Goal: Information Seeking & Learning: Learn about a topic

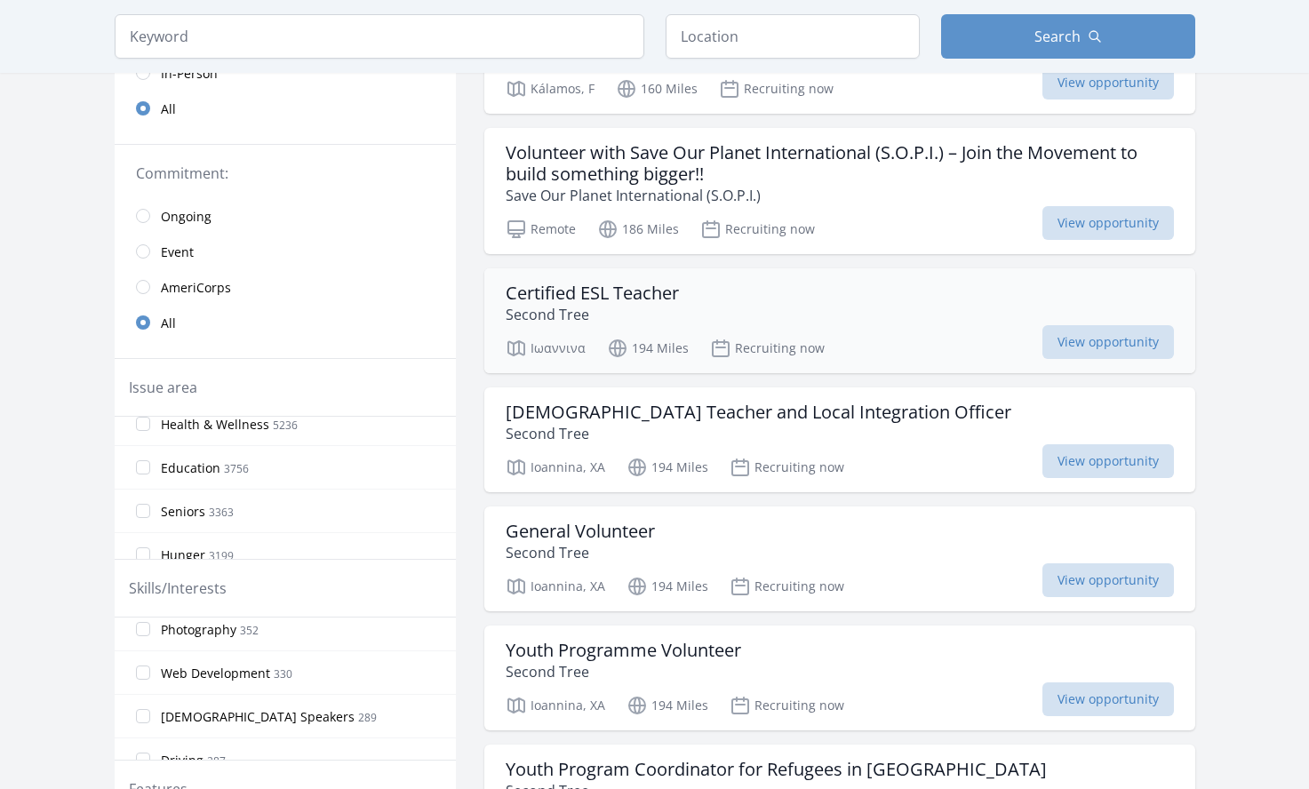
scroll to position [278, 0]
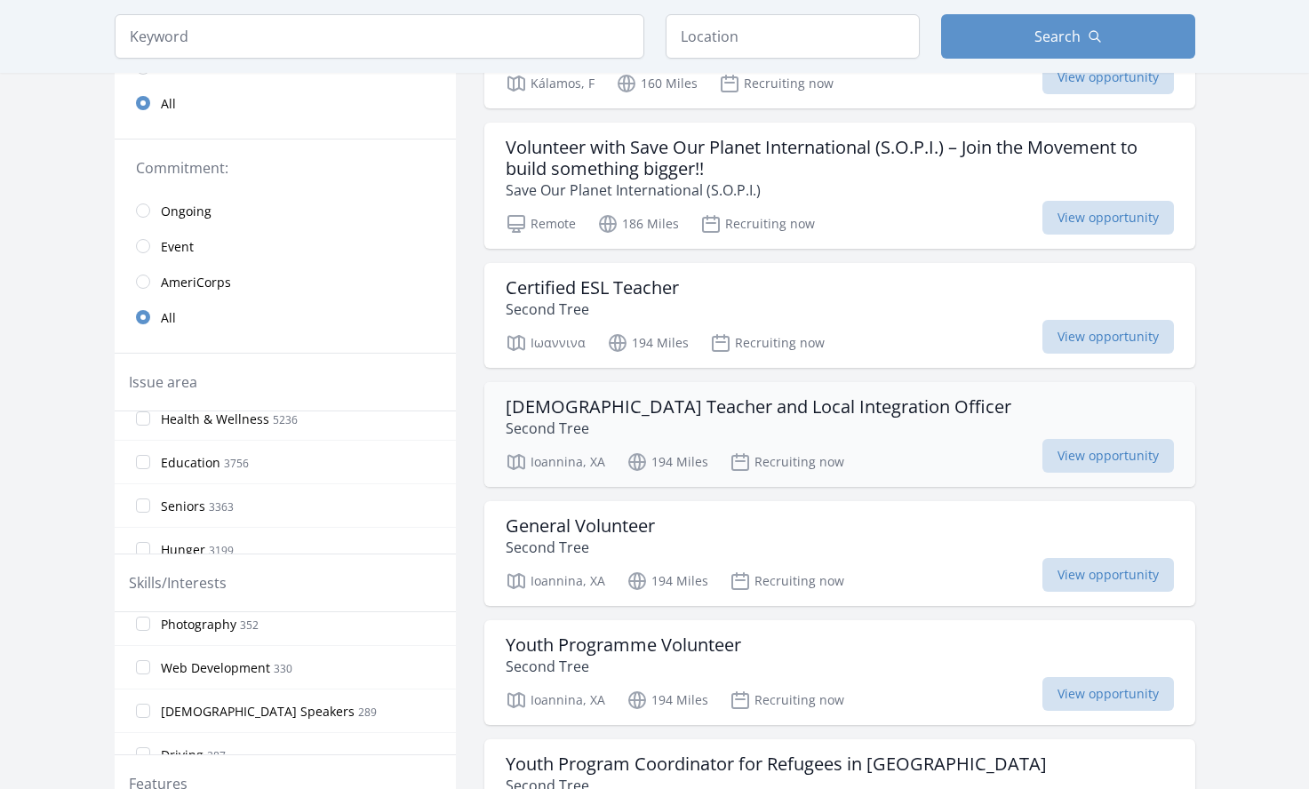
click at [787, 396] on h3 "Greek Teacher and Local Integration Officer" at bounding box center [759, 406] width 506 height 21
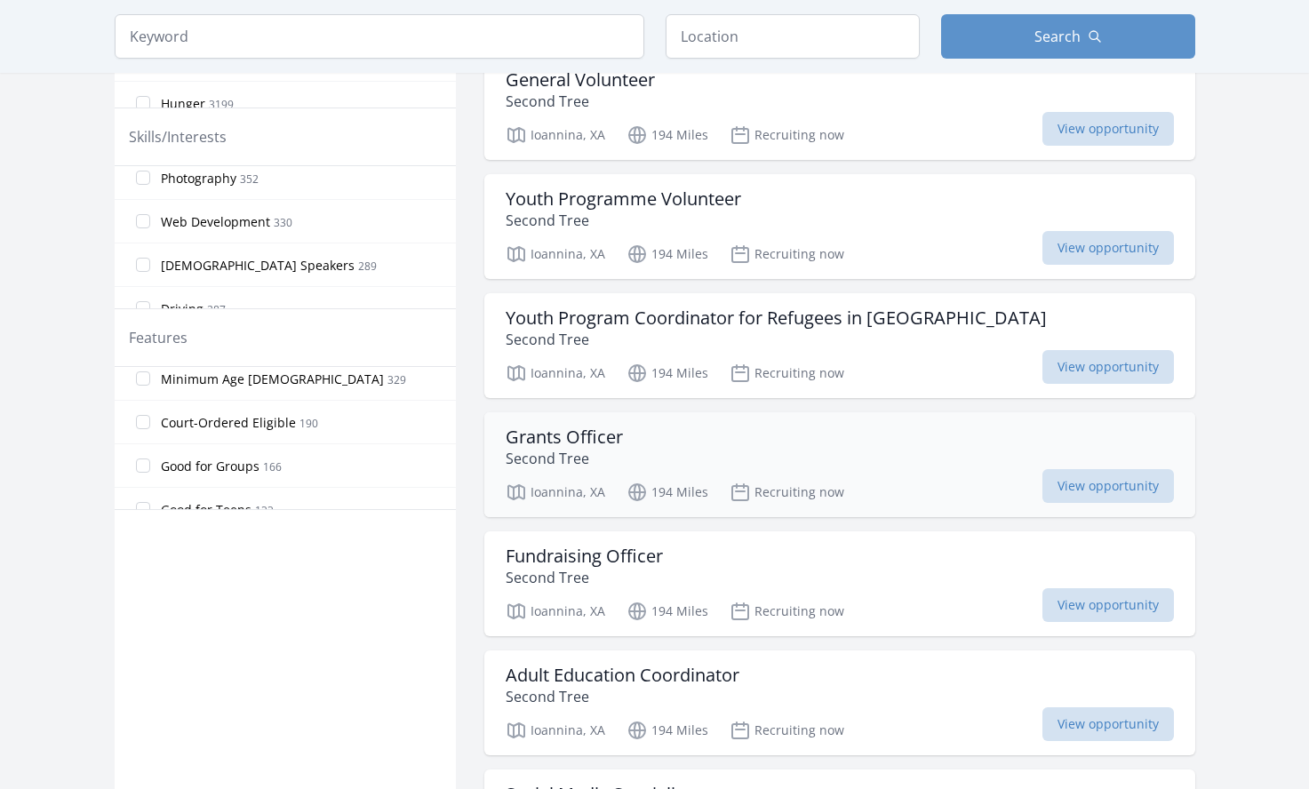
scroll to position [751, 0]
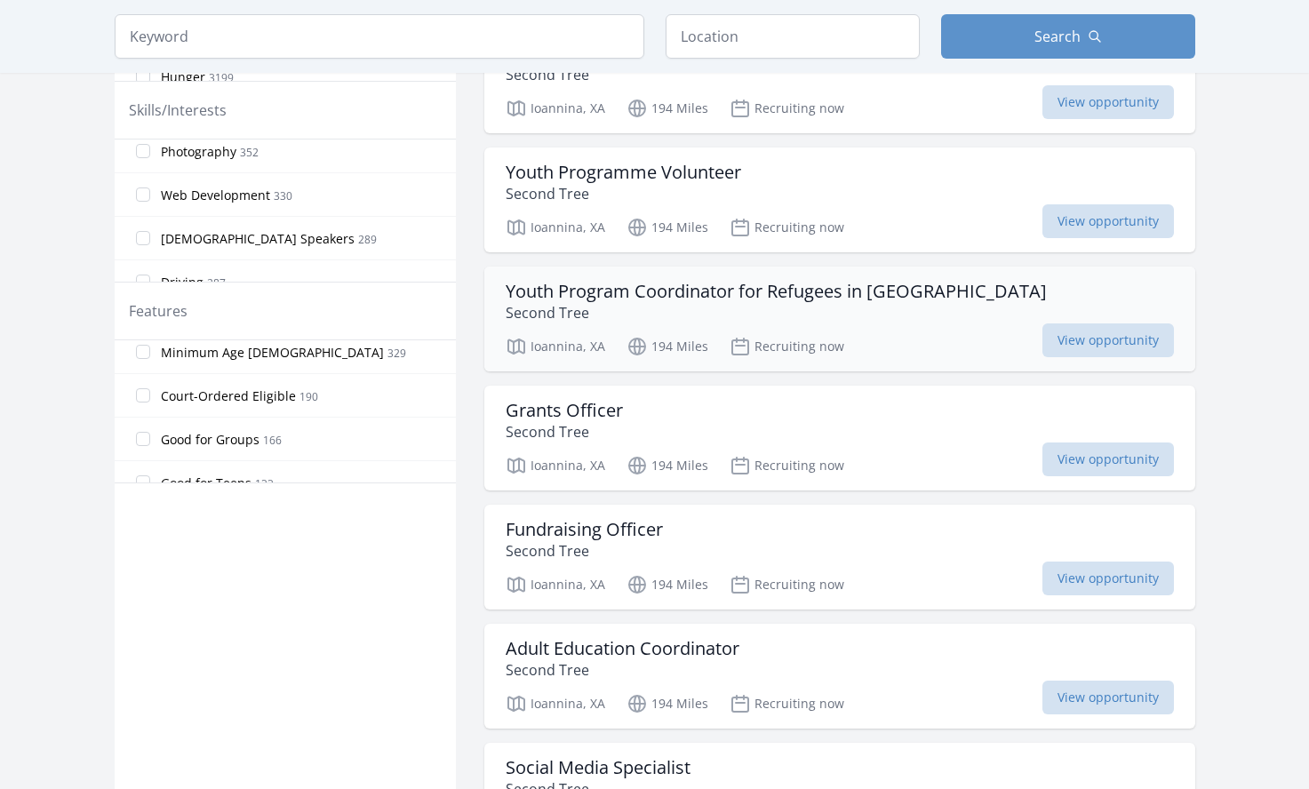
click at [802, 281] on h3 "Youth Program Coordinator for Refugees in Greece" at bounding box center [776, 291] width 541 height 21
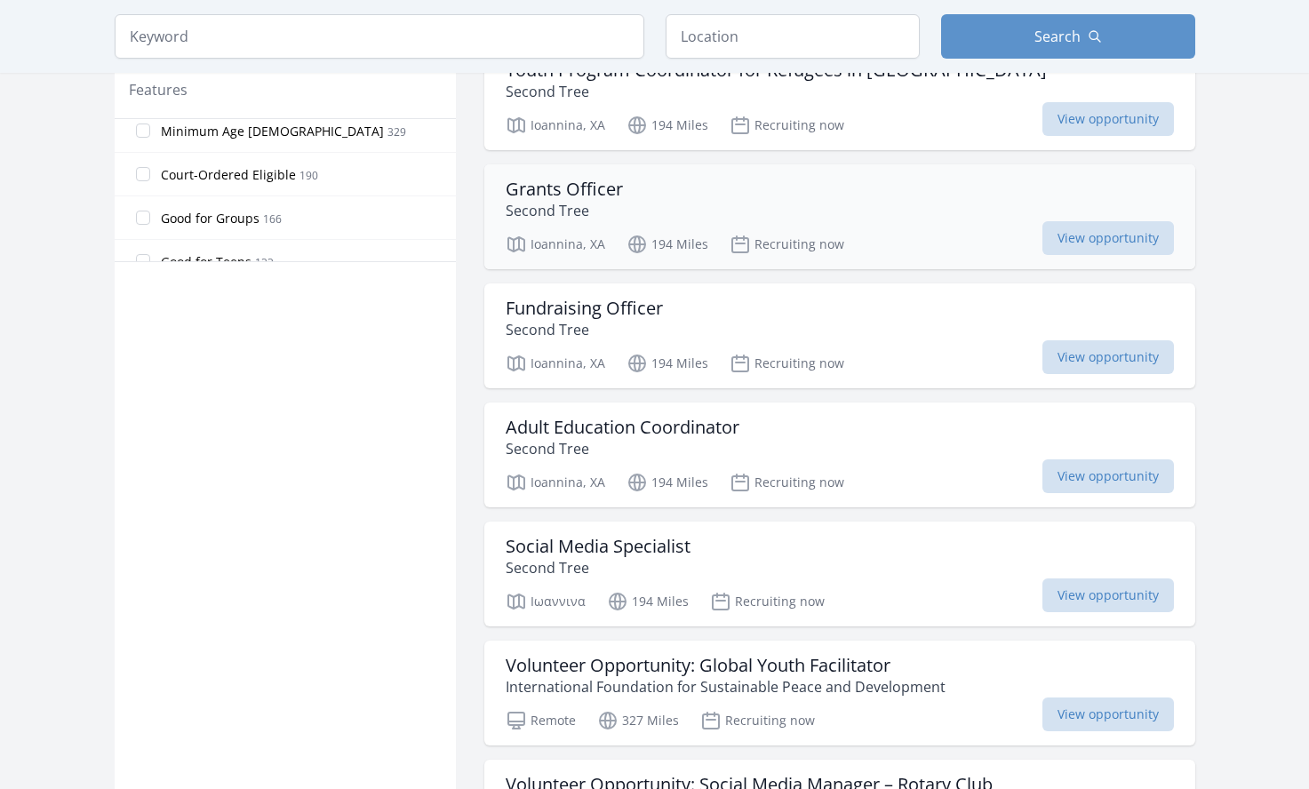
scroll to position [992, 0]
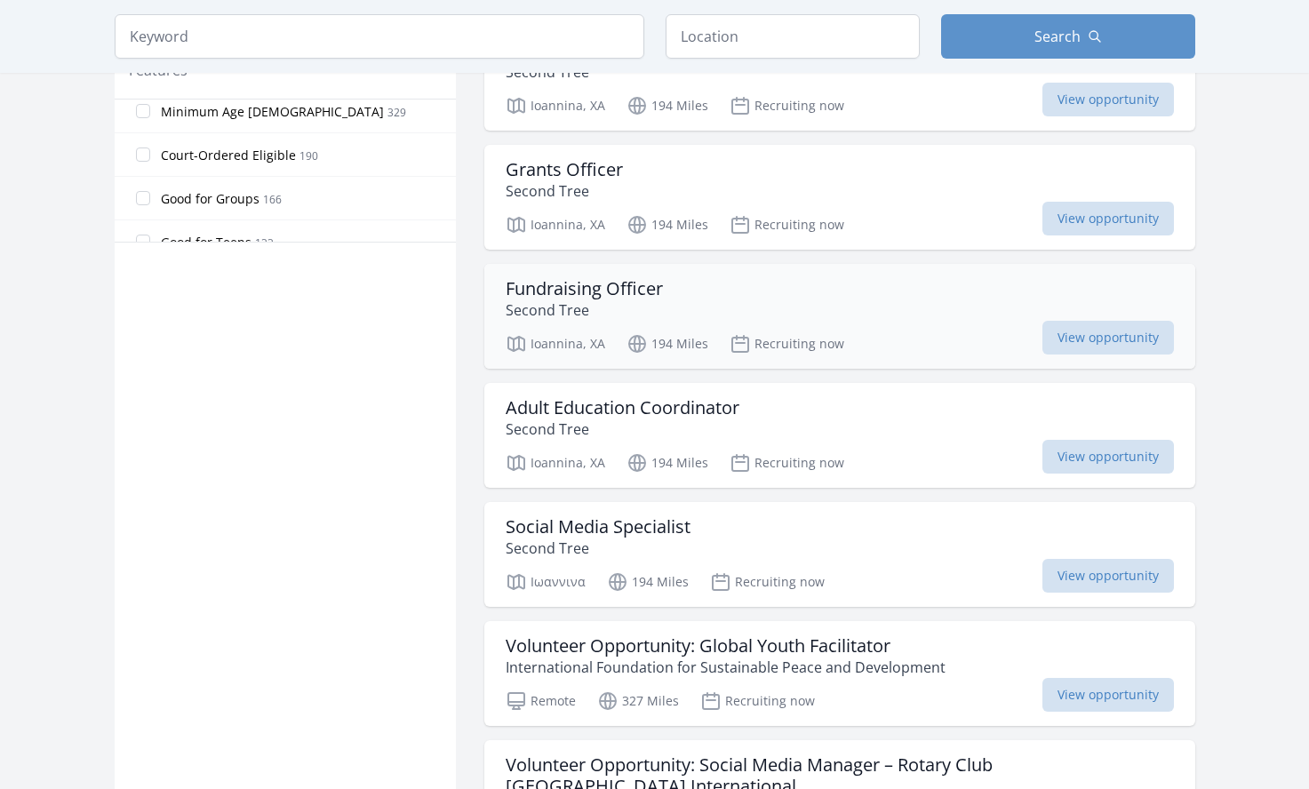
click at [587, 278] on h3 "Fundraising Officer" at bounding box center [584, 288] width 157 height 21
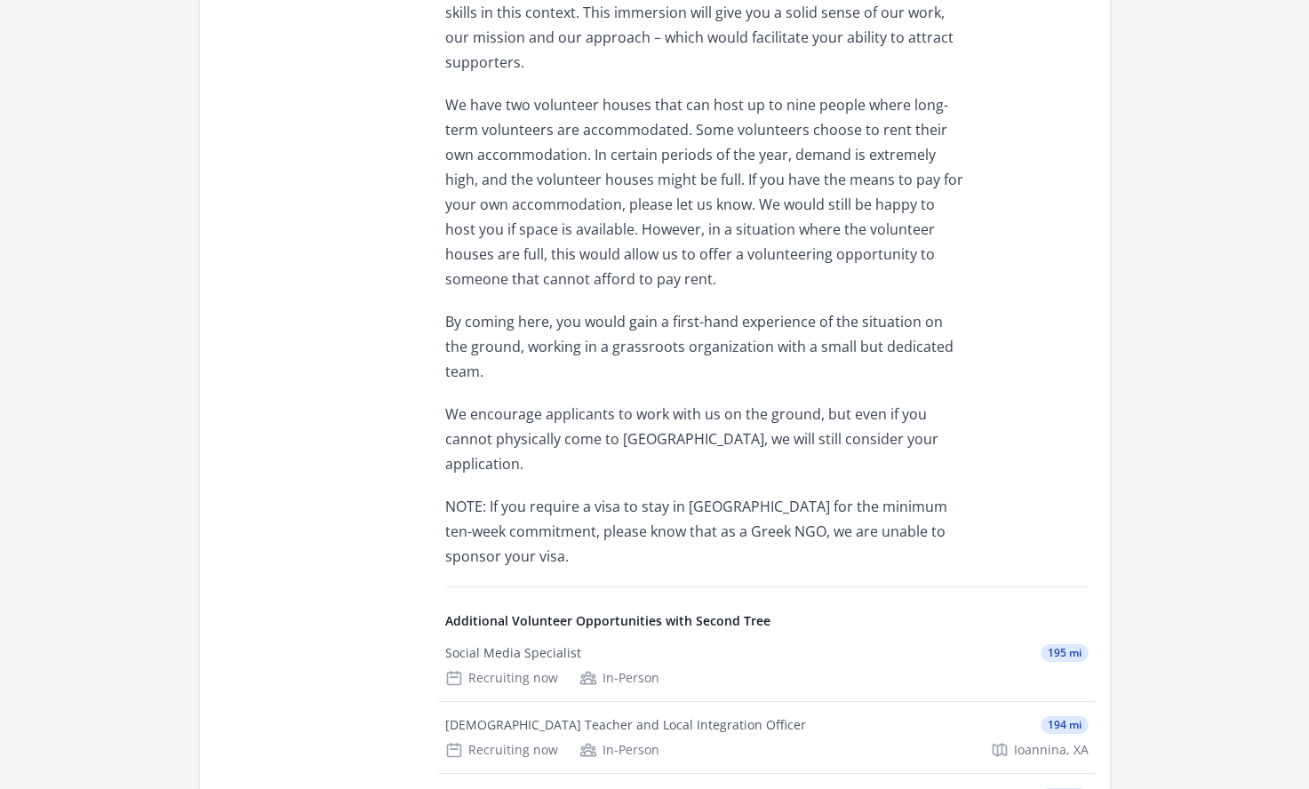
scroll to position [1776, 0]
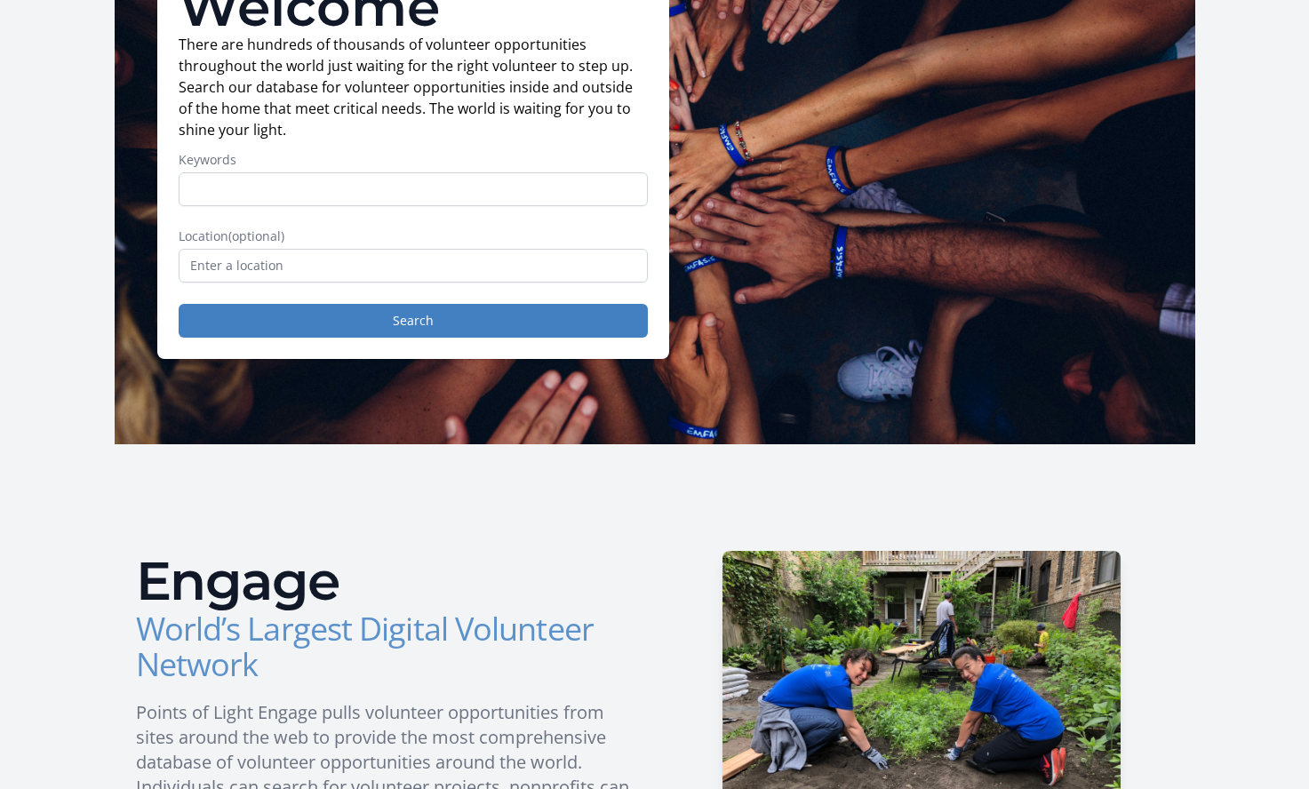
scroll to position [55, 0]
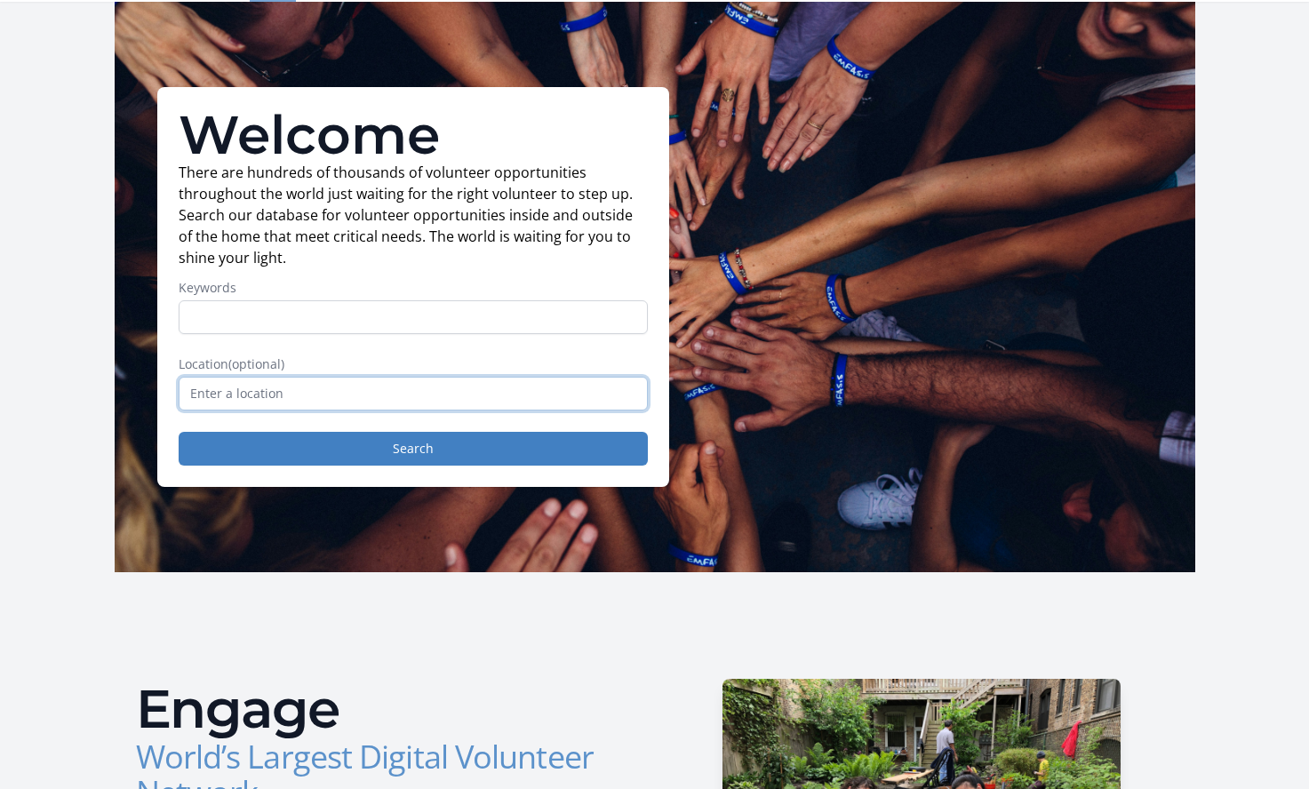
click at [430, 397] on input "text" at bounding box center [413, 394] width 469 height 34
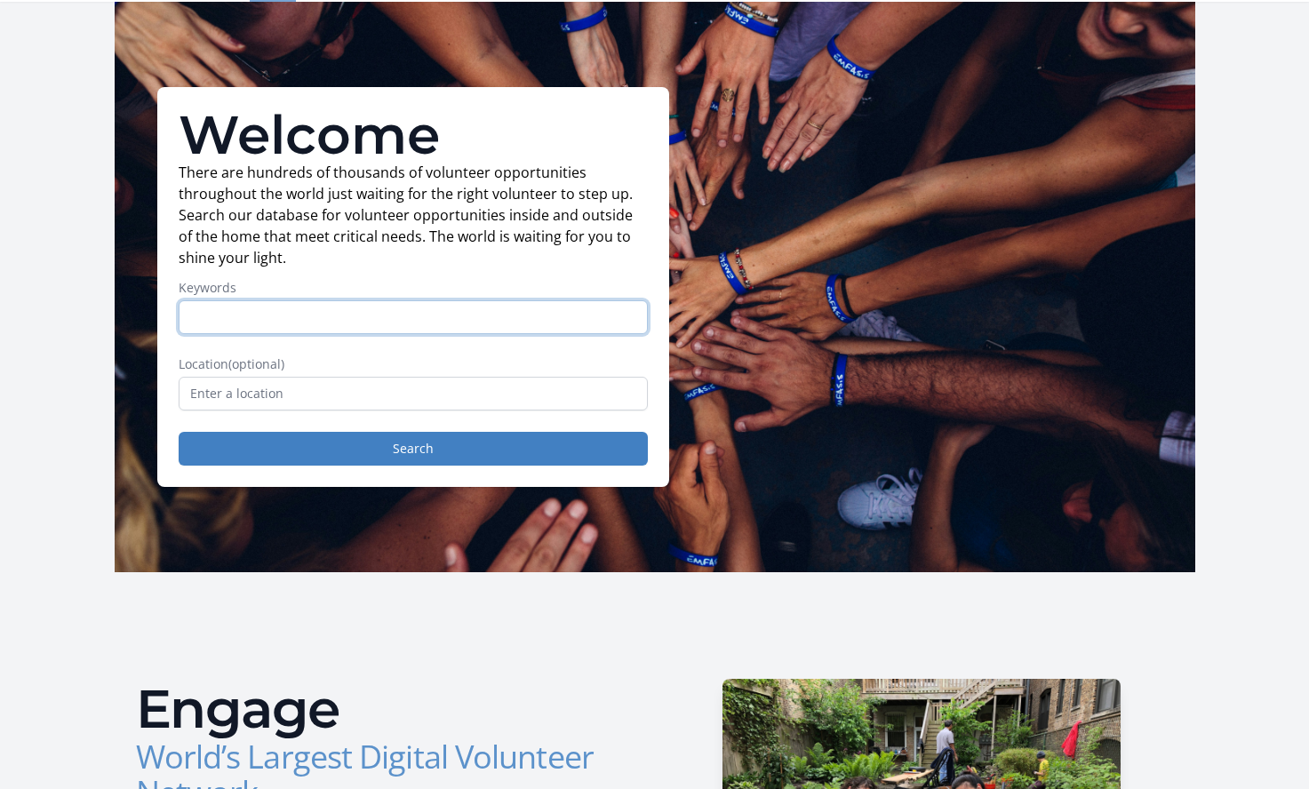
click at [453, 329] on input "Keywords" at bounding box center [413, 317] width 469 height 34
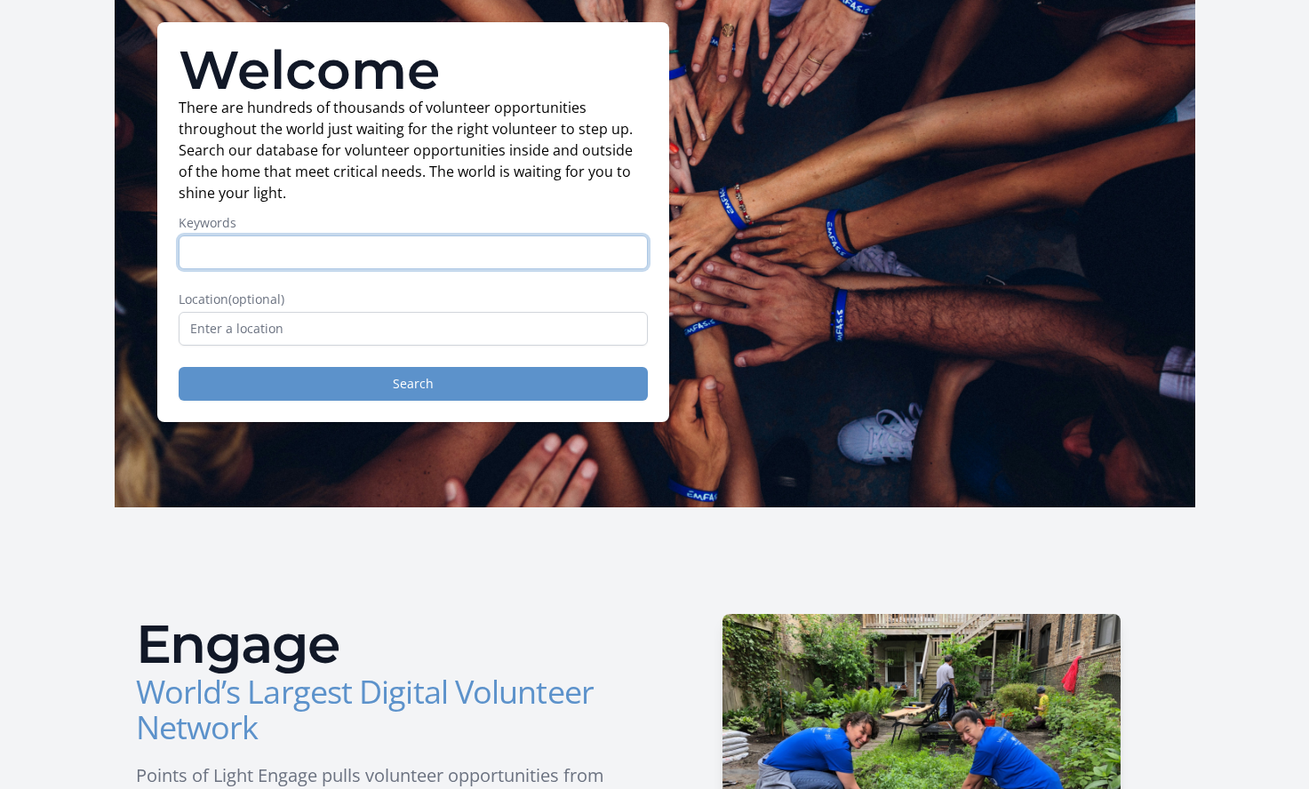
scroll to position [123, 0]
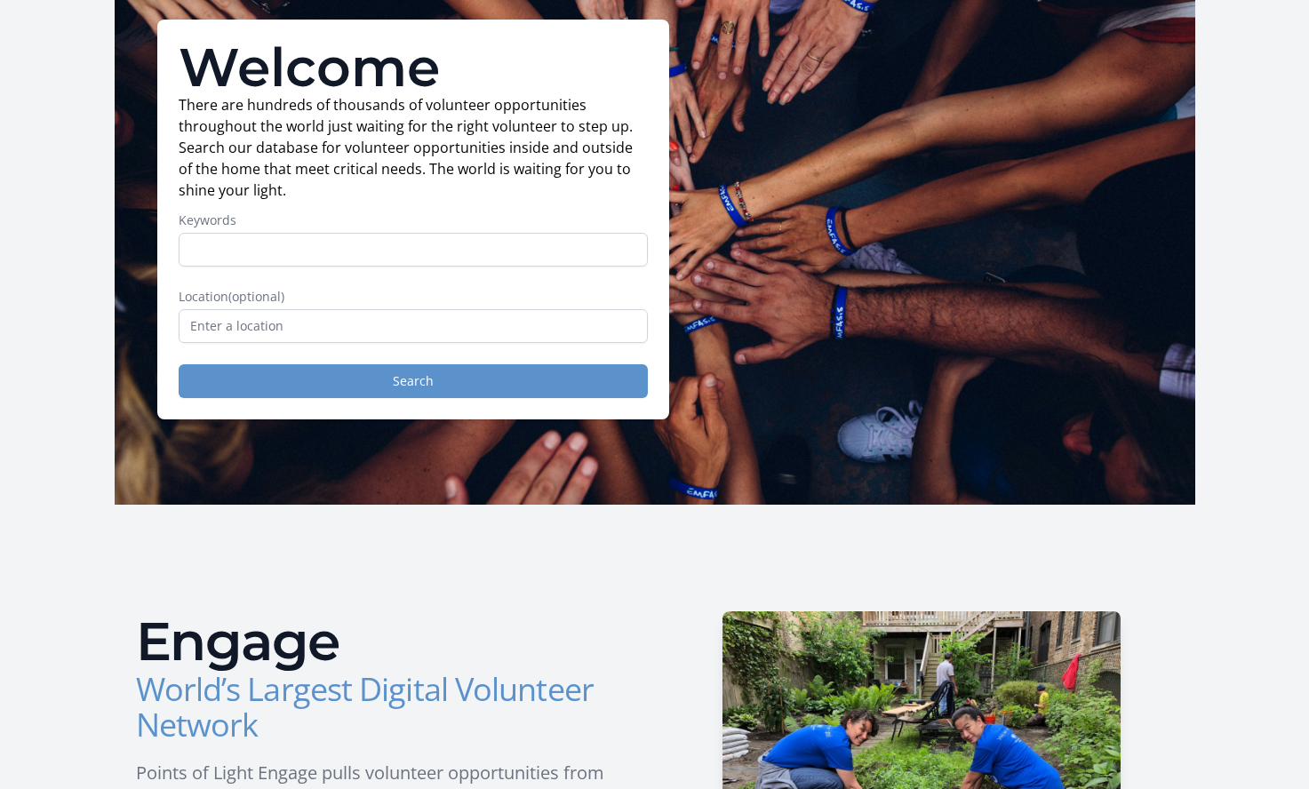
click at [380, 381] on button "Search" at bounding box center [413, 381] width 469 height 34
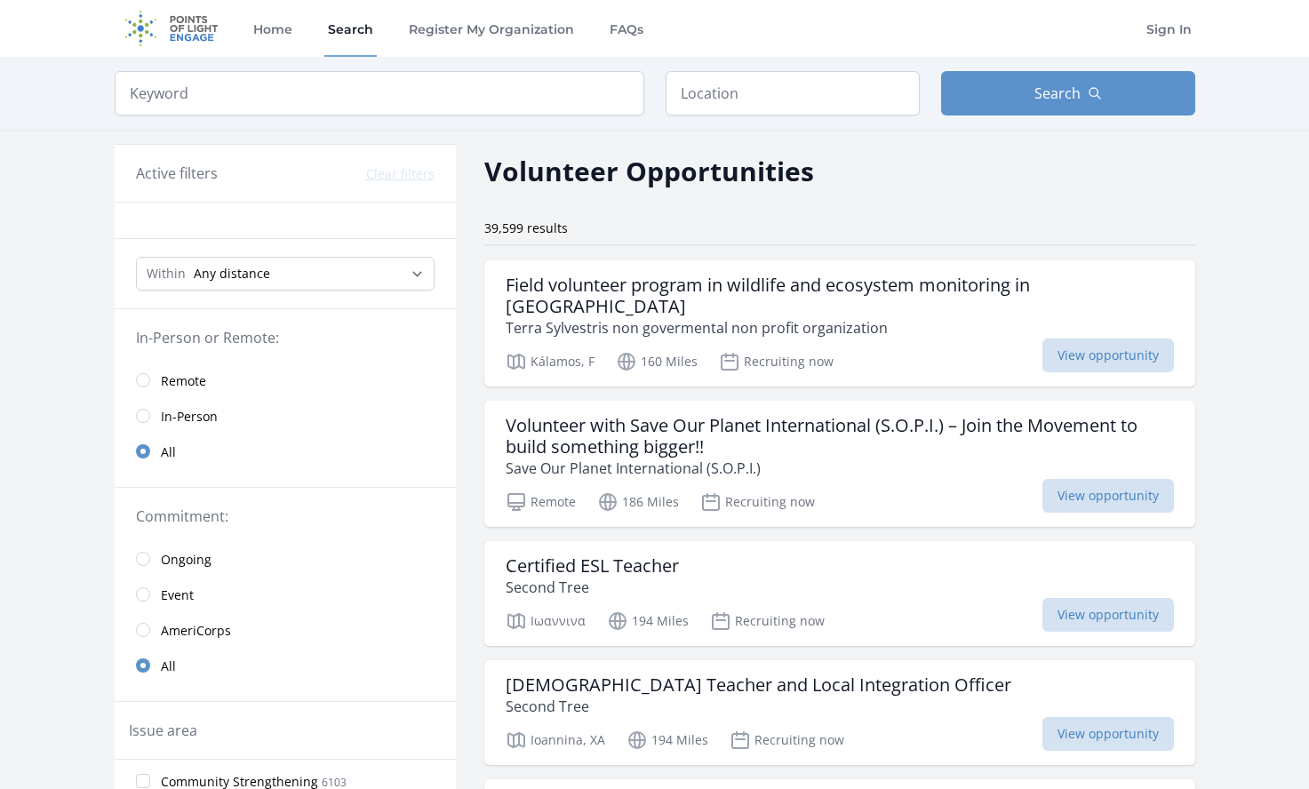
click at [203, 377] on span "Remote" at bounding box center [183, 381] width 45 height 18
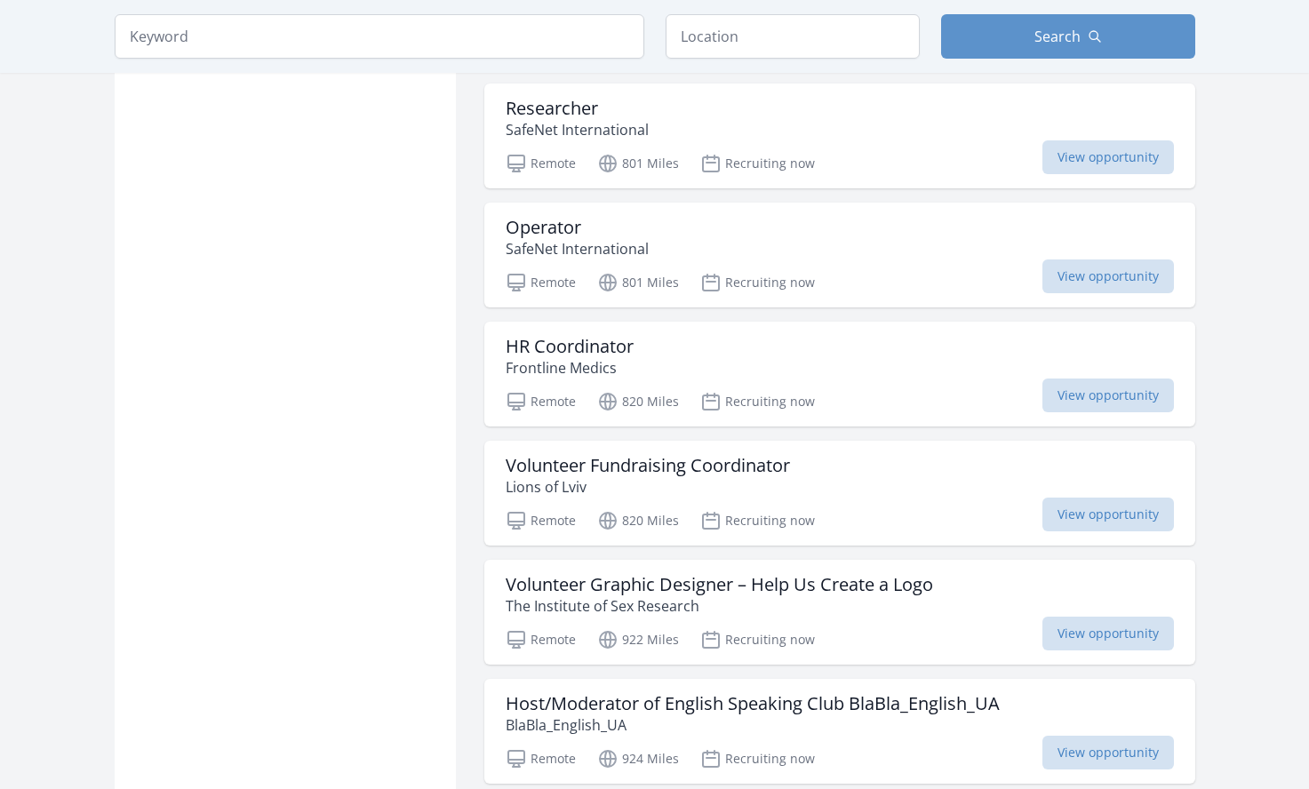
scroll to position [1655, 0]
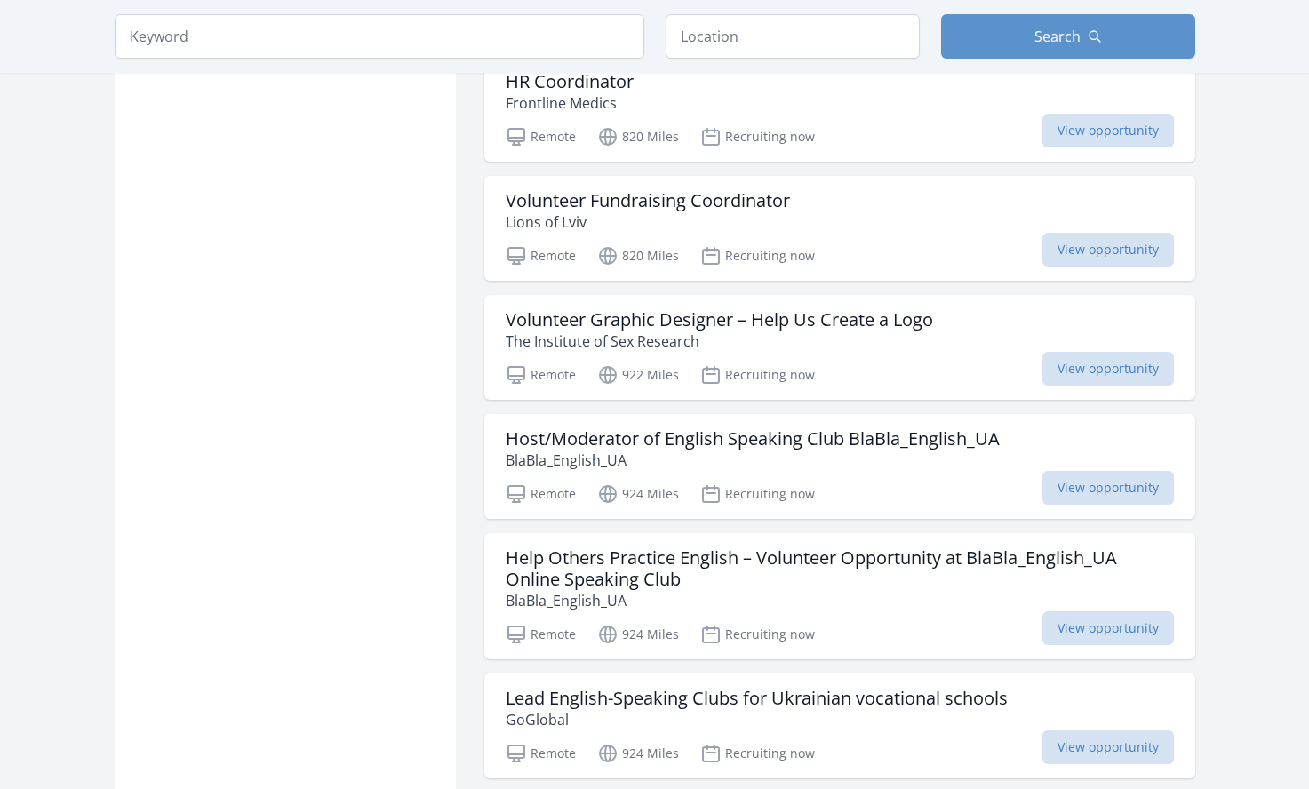
scroll to position [1915, 0]
click at [655, 189] on h3 "Volunteer Fundraising Coordinator" at bounding box center [648, 199] width 284 height 21
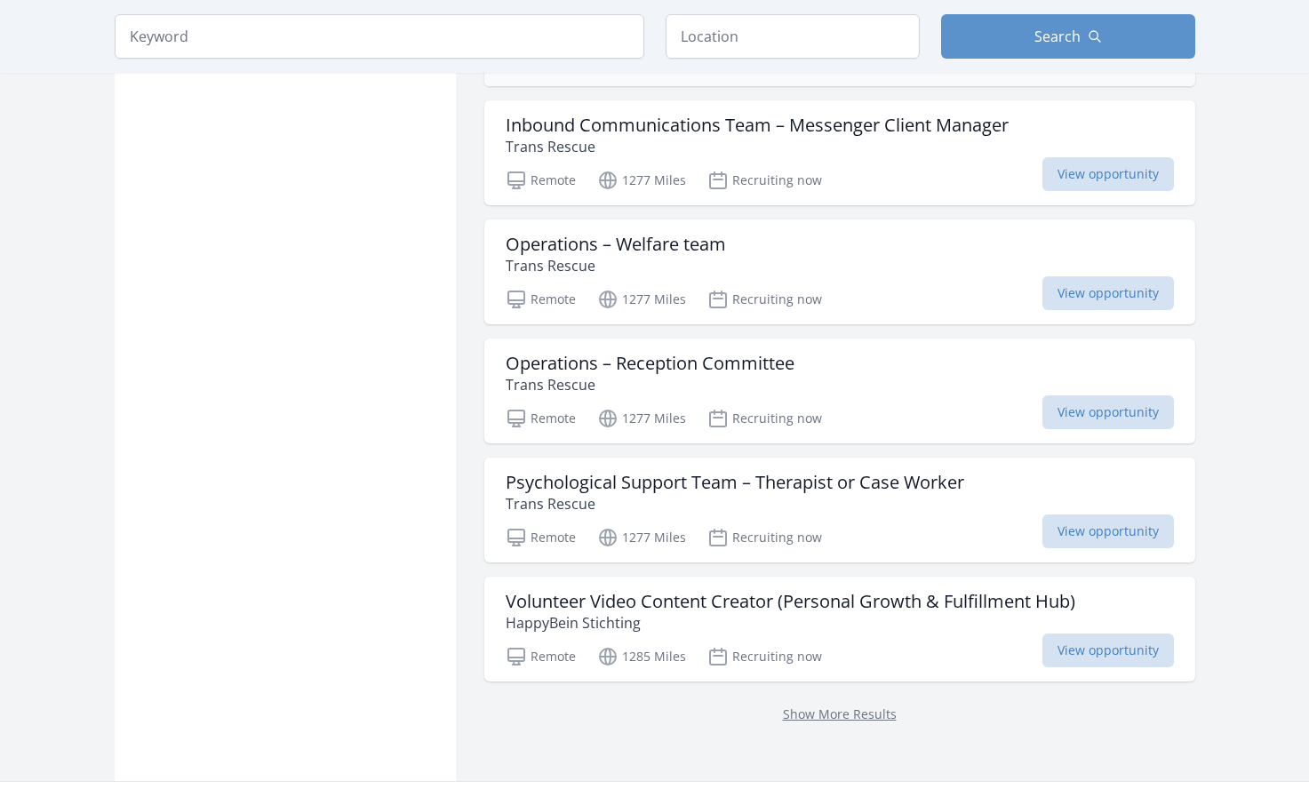
scroll to position [4403, 0]
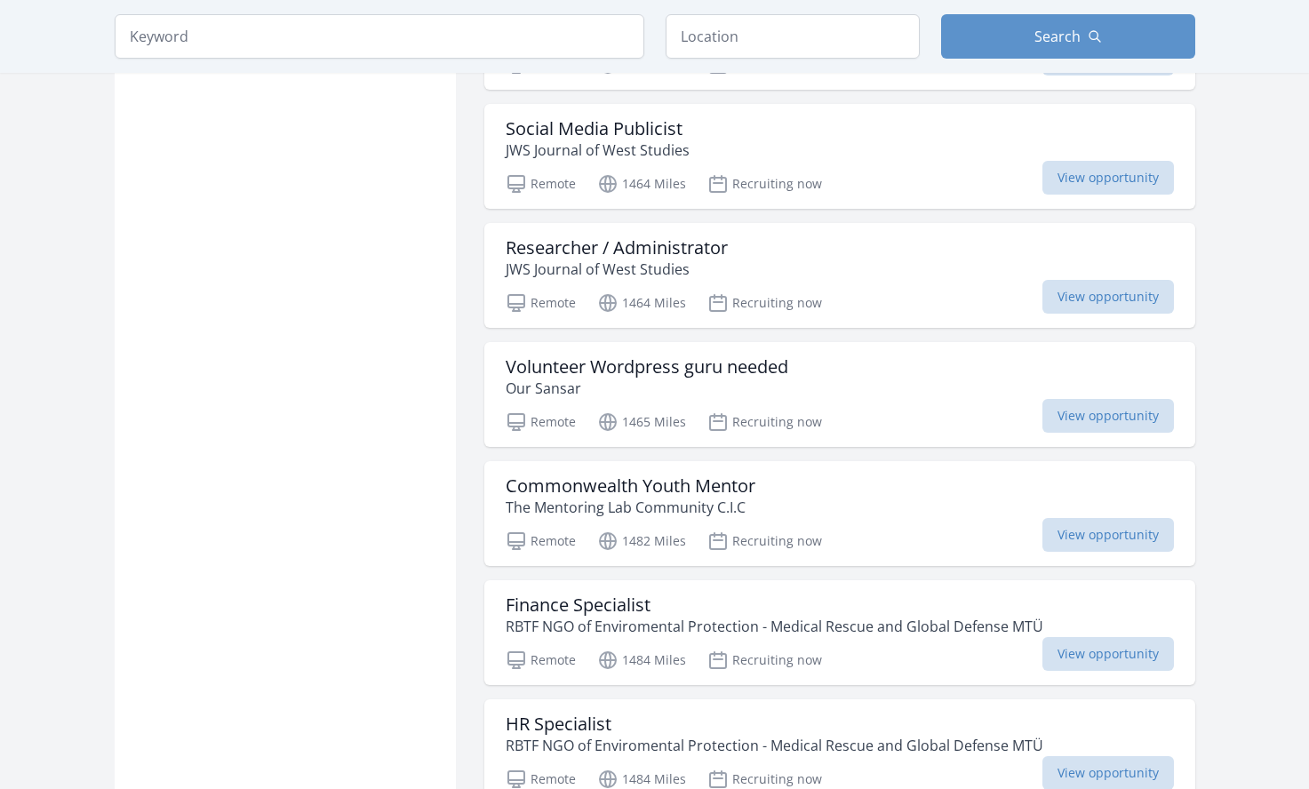
scroll to position [6420, 0]
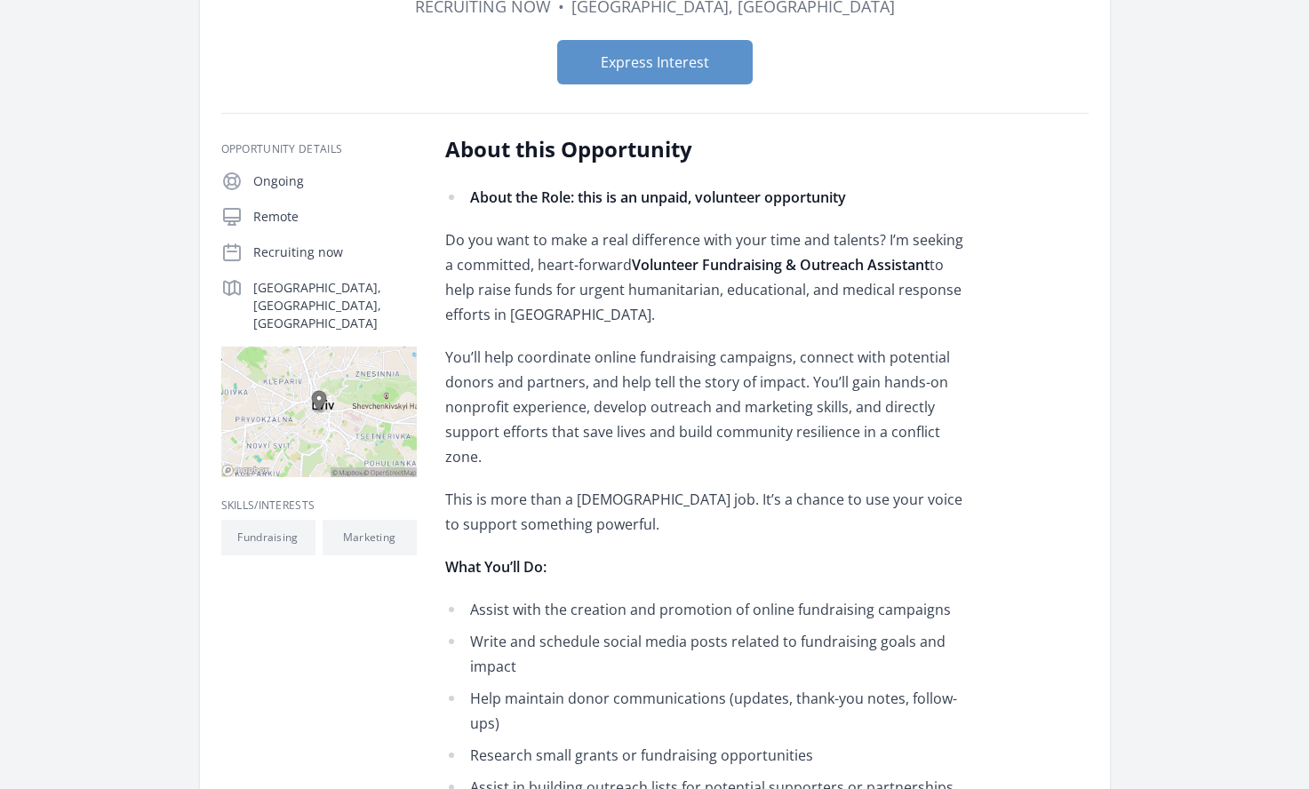
scroll to position [183, 0]
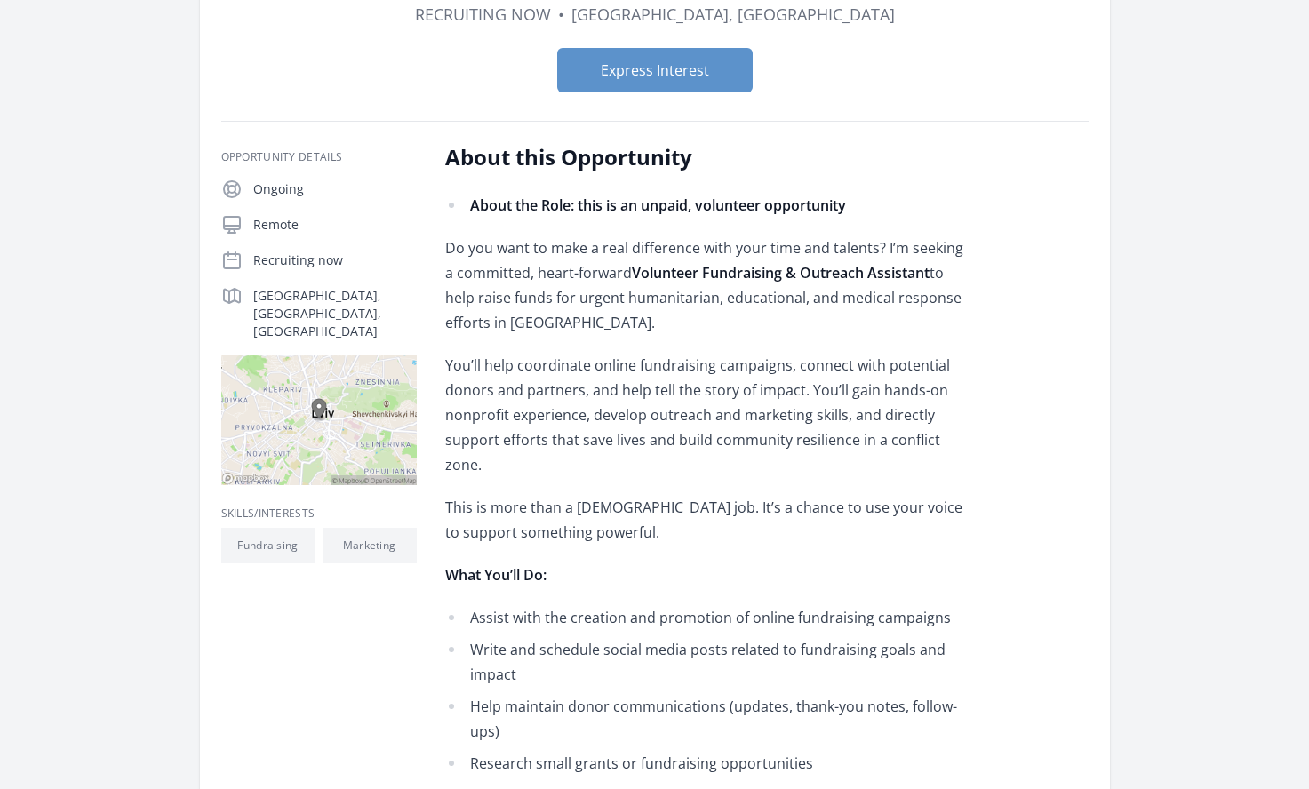
click at [311, 380] on img at bounding box center [319, 420] width 196 height 131
click at [311, 377] on img at bounding box center [319, 420] width 196 height 131
click at [348, 292] on p "[GEOGRAPHIC_DATA], [GEOGRAPHIC_DATA], [GEOGRAPHIC_DATA]" at bounding box center [335, 313] width 164 height 53
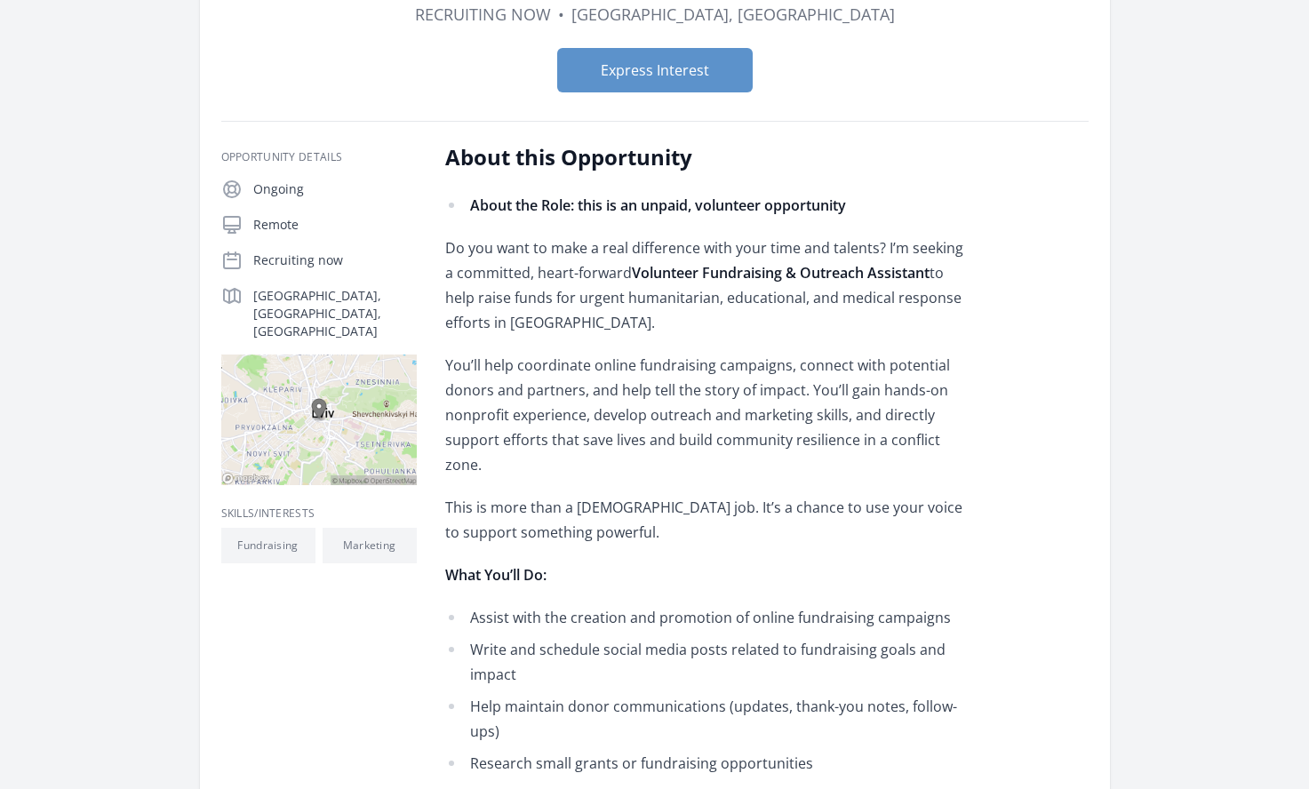
click at [279, 315] on div "Ongoing Remote Recruiting now [GEOGRAPHIC_DATA], [GEOGRAPHIC_DATA], [GEOGRAPHIC…" at bounding box center [319, 332] width 196 height 307
drag, startPoint x: 253, startPoint y: 293, endPoint x: 392, endPoint y: 293, distance: 138.7
click at [392, 293] on p "[GEOGRAPHIC_DATA], [GEOGRAPHIC_DATA], [GEOGRAPHIC_DATA]" at bounding box center [335, 313] width 164 height 53
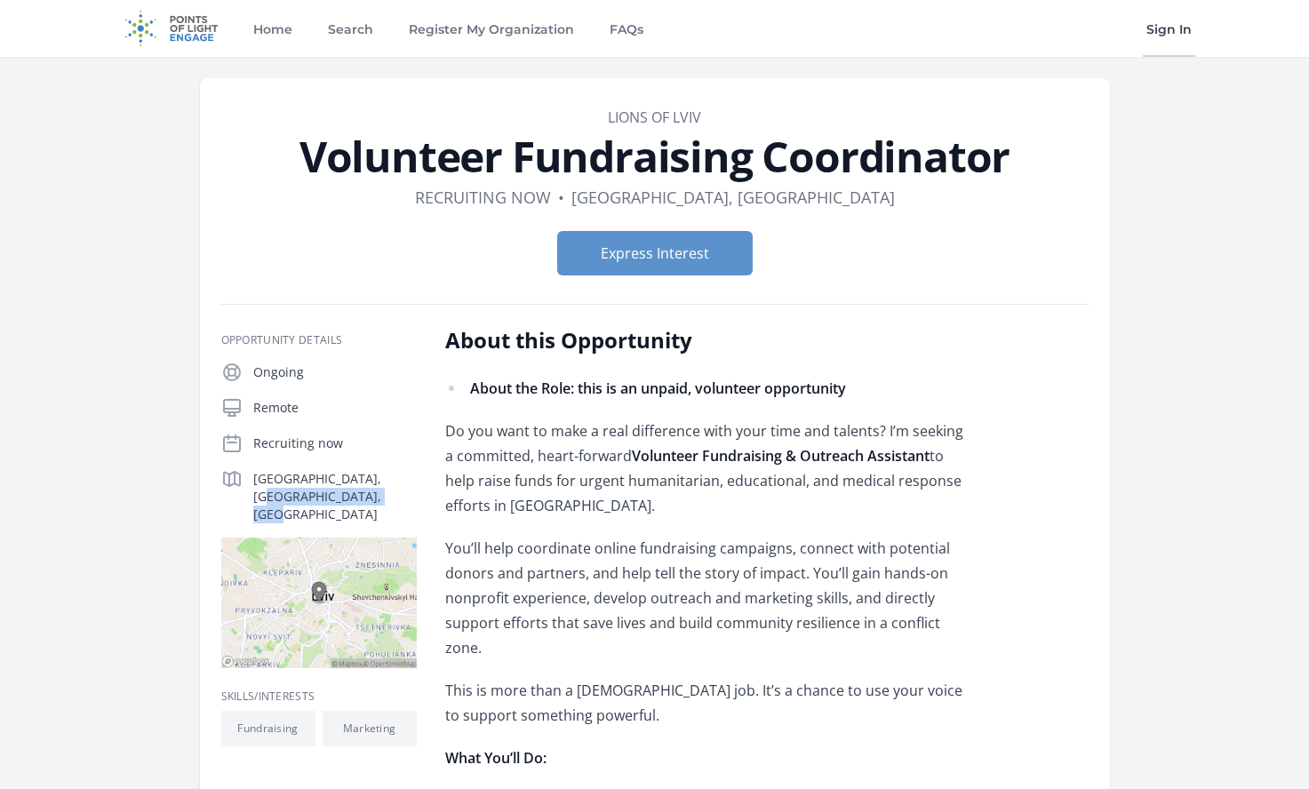
scroll to position [0, 0]
